Goal: Navigation & Orientation: Find specific page/section

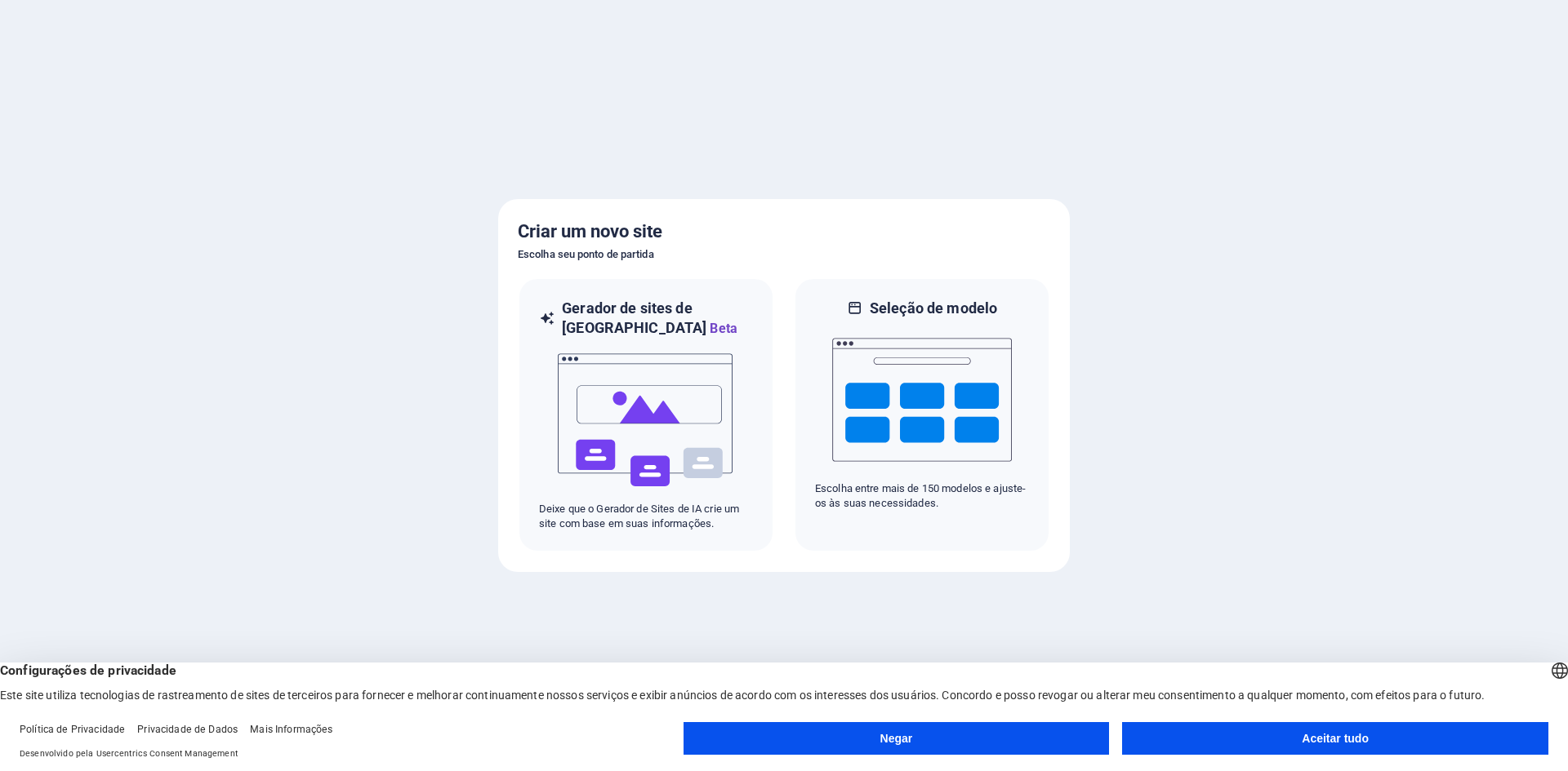
click at [1319, 741] on font "Aceitar tudo" at bounding box center [1335, 739] width 67 height 13
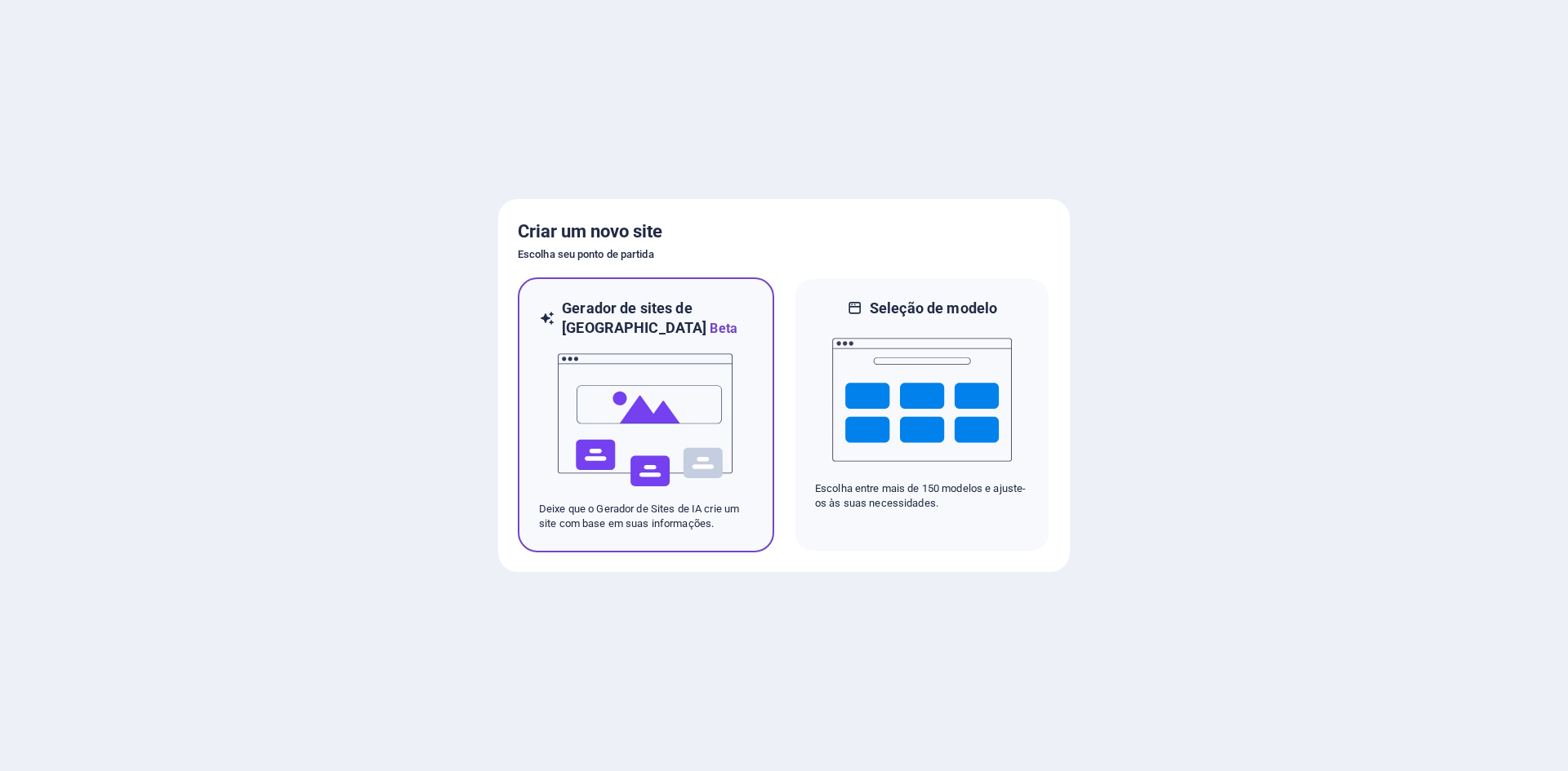
click at [641, 400] on img at bounding box center [646, 420] width 180 height 163
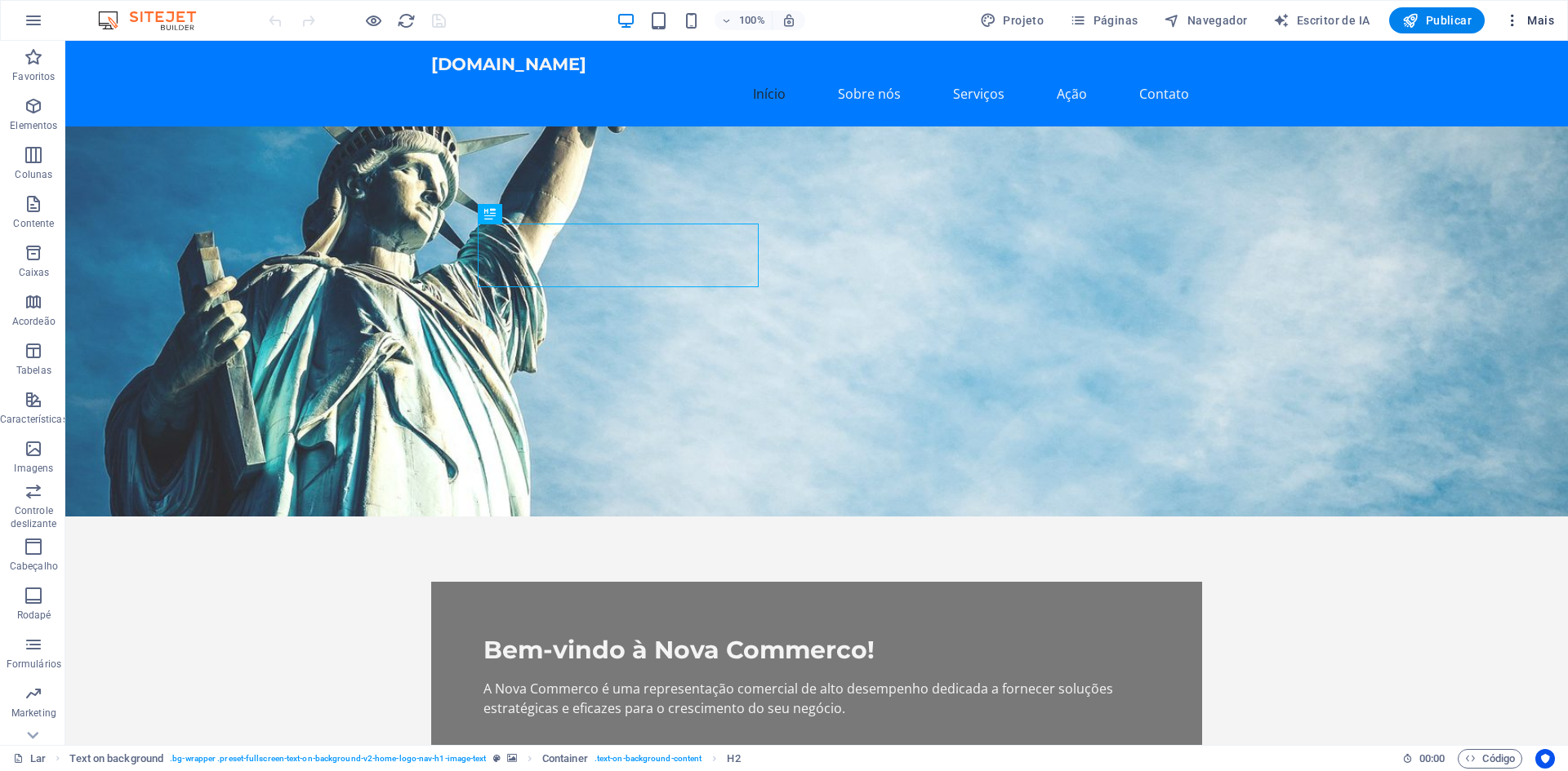
click at [1516, 20] on icon "button" at bounding box center [1511, 20] width 16 height 16
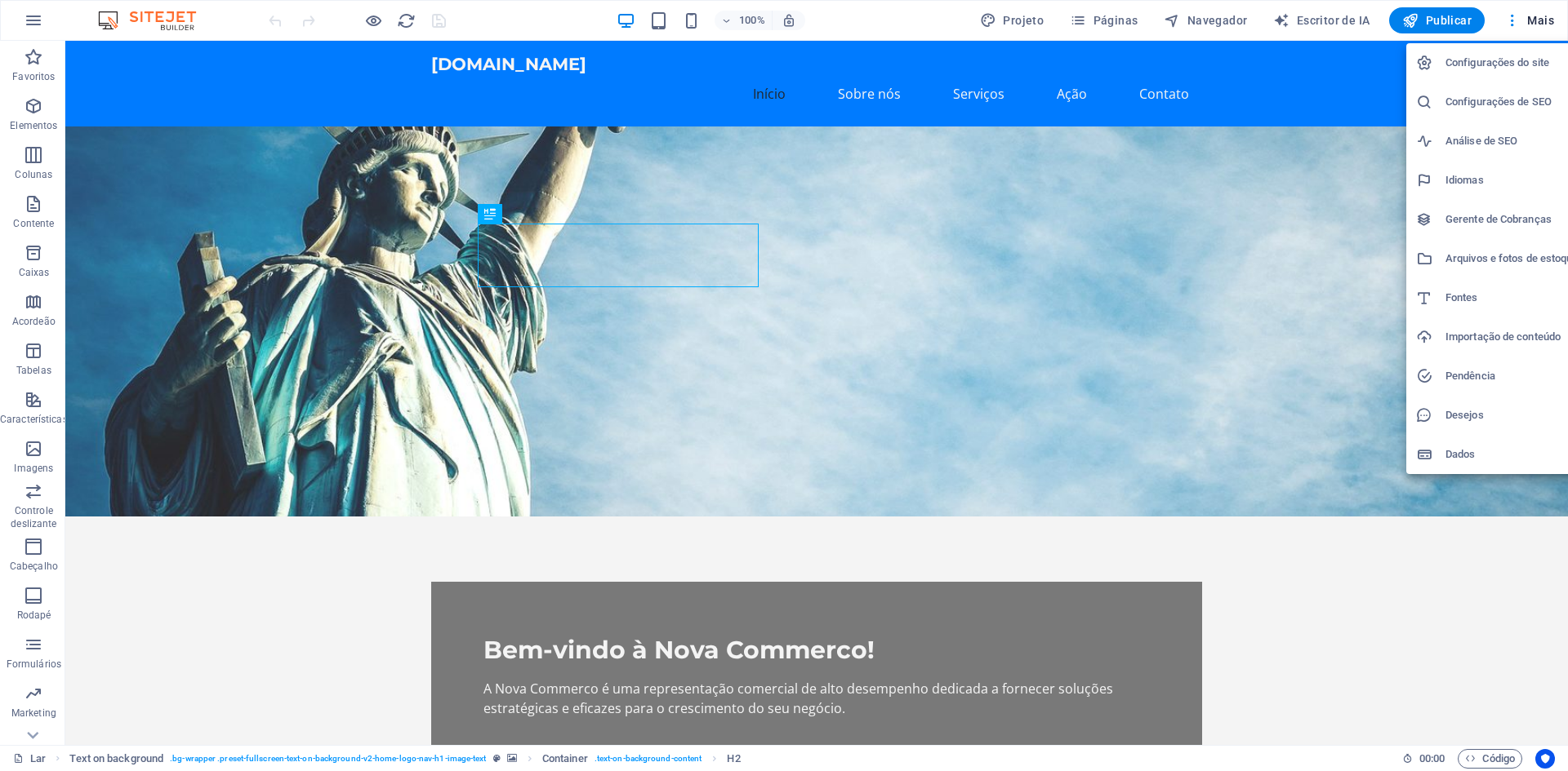
click at [1515, 218] on font "Gerente de Cobranças" at bounding box center [1498, 218] width 106 height 12
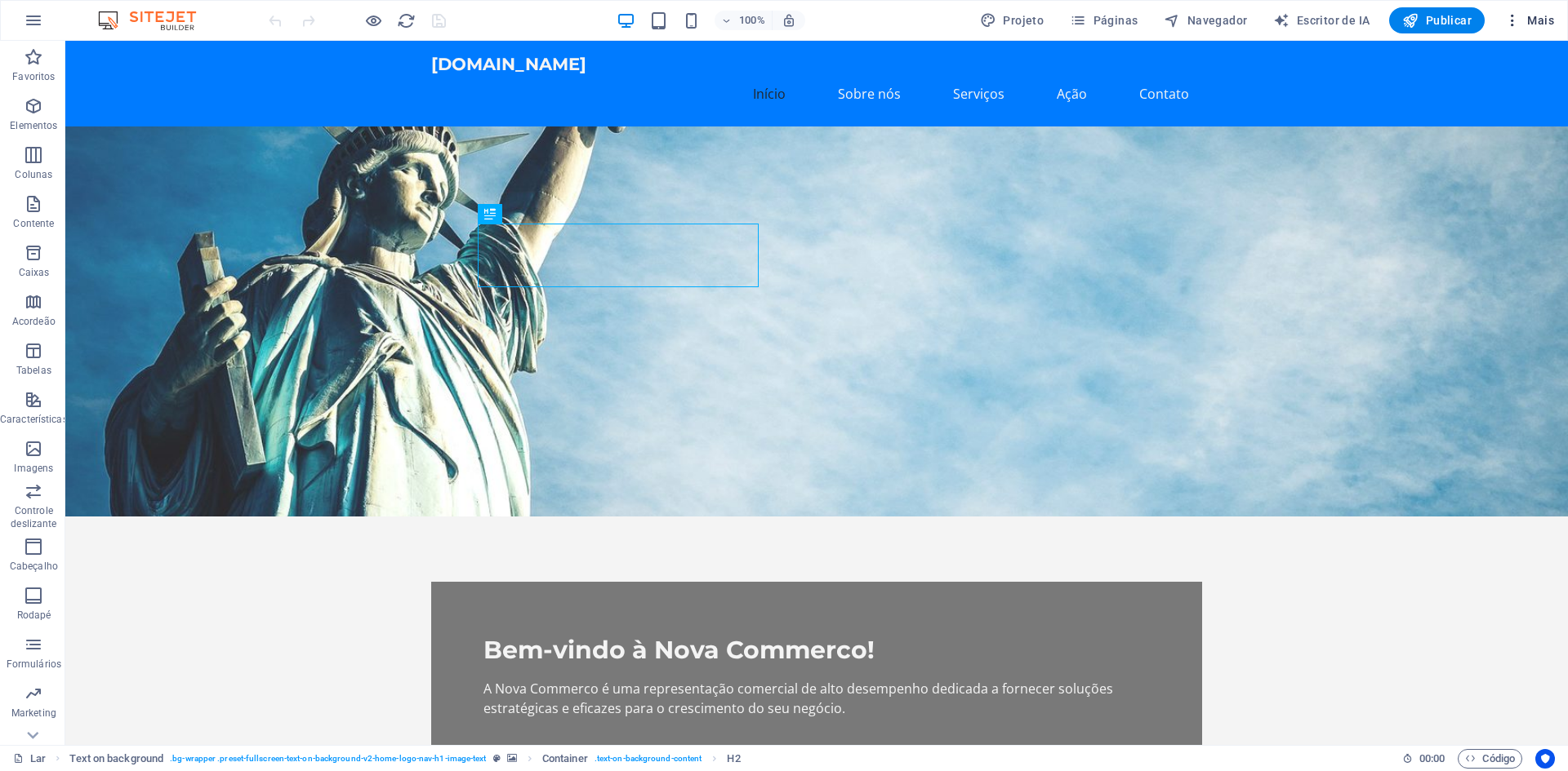
click at [1543, 17] on font "Mais" at bounding box center [1540, 20] width 27 height 13
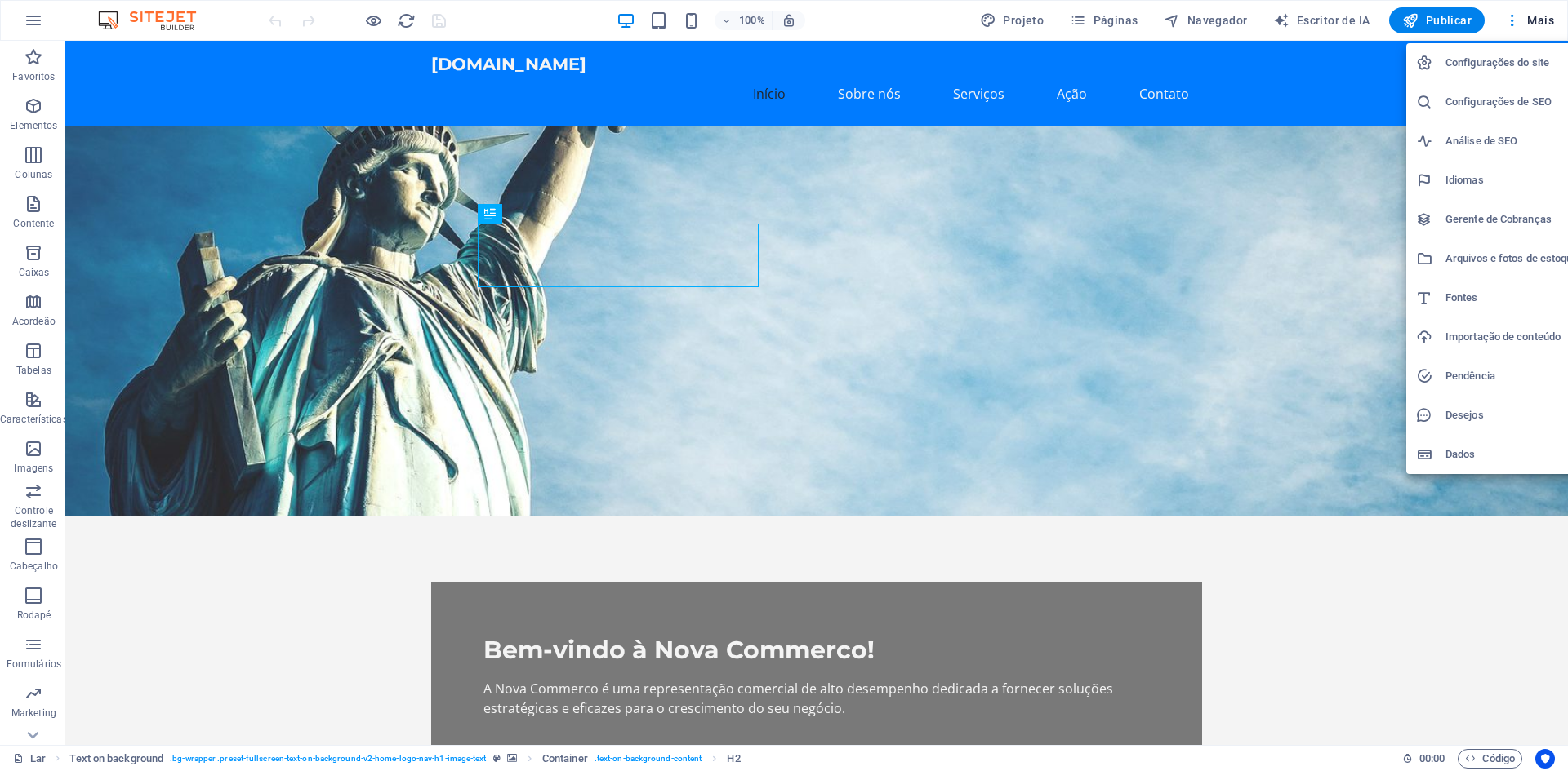
click at [34, 738] on div at bounding box center [784, 385] width 1568 height 771
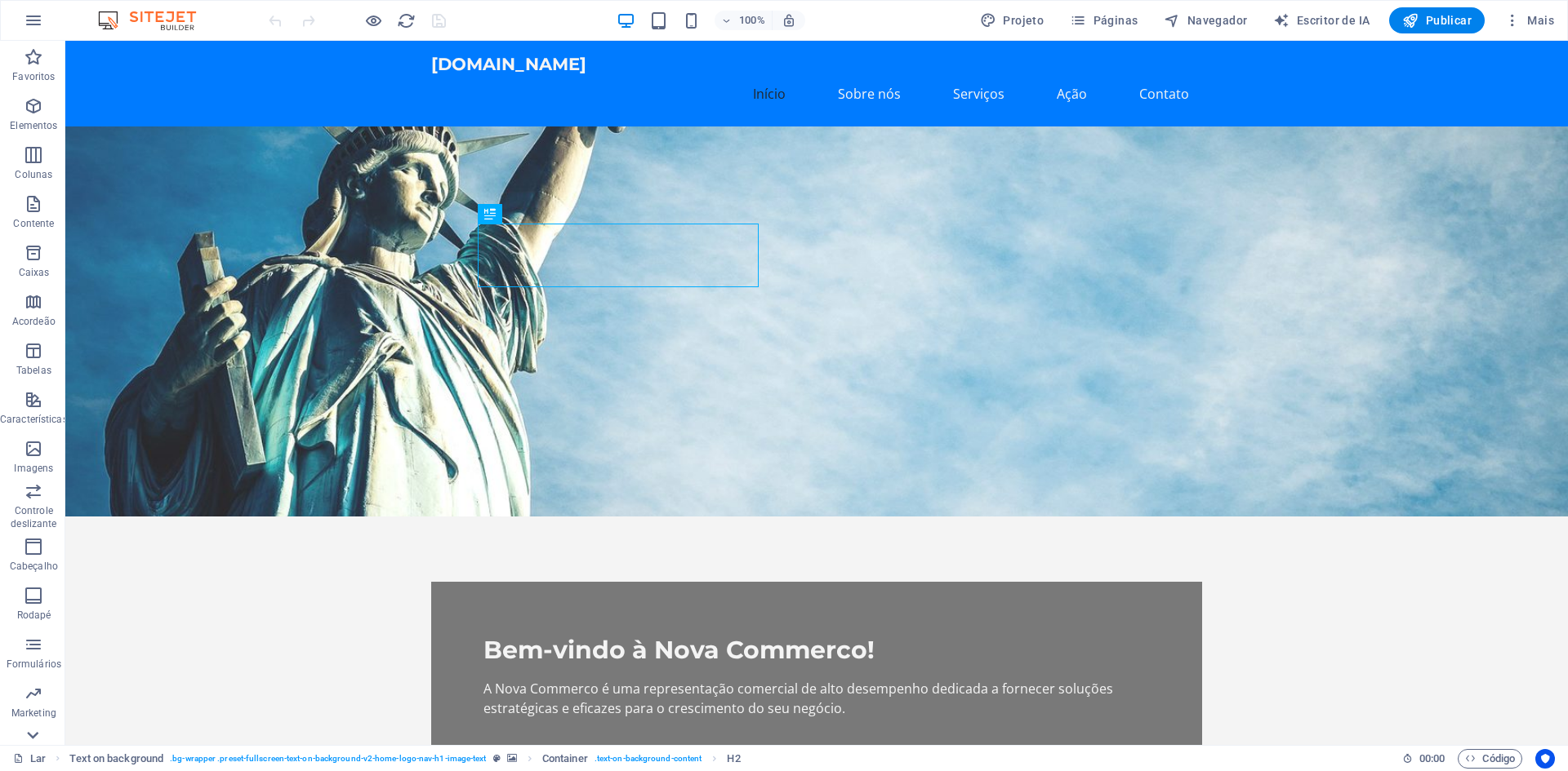
click at [39, 731] on icon at bounding box center [33, 736] width 23 height 23
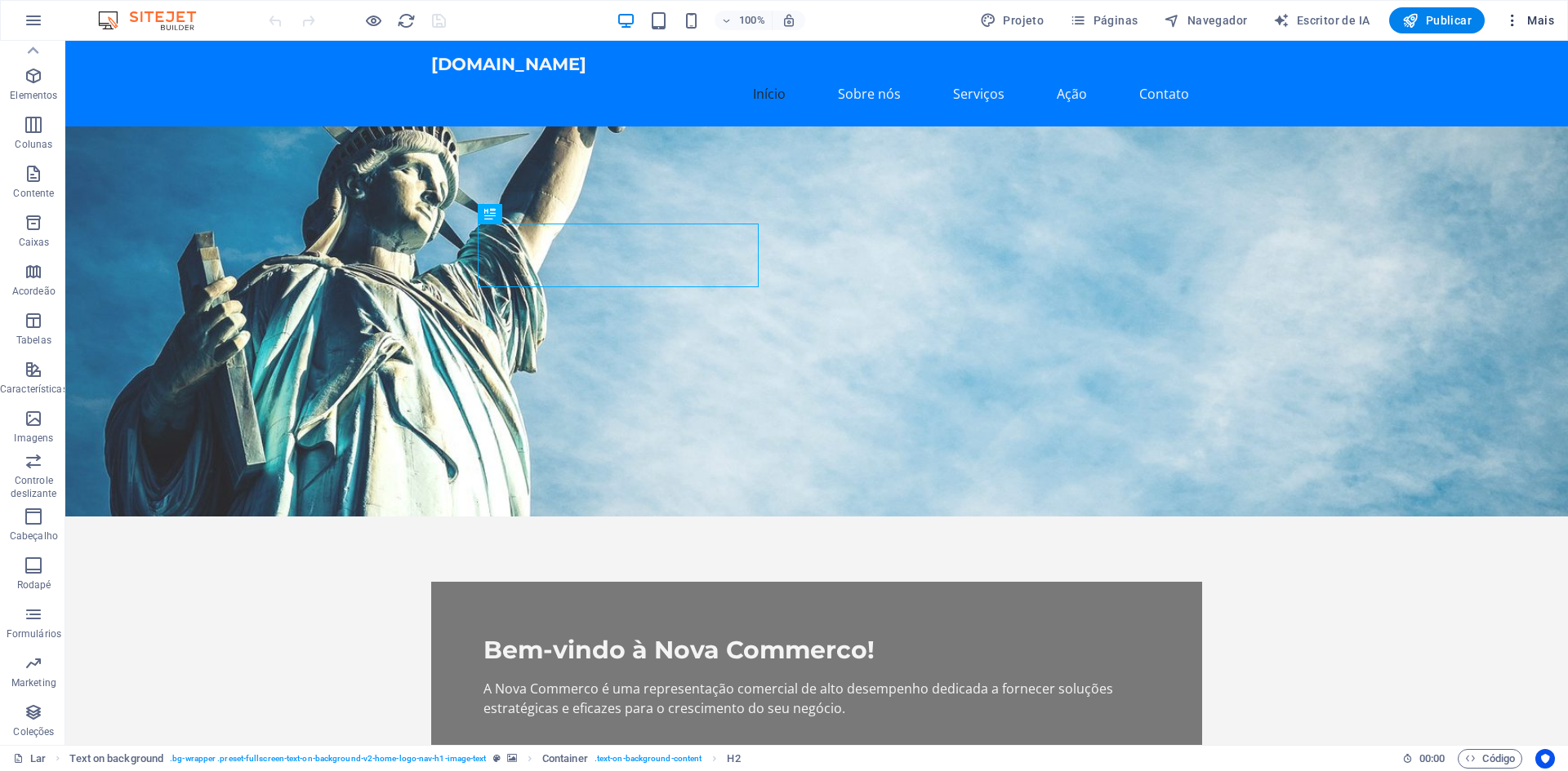
click at [1545, 19] on font "Mais" at bounding box center [1540, 20] width 27 height 13
